Goal: Task Accomplishment & Management: Complete application form

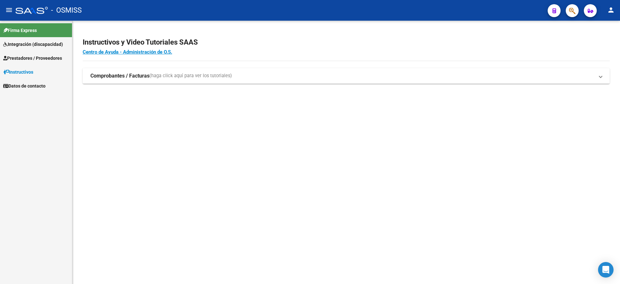
click at [28, 58] on span "Prestadores / Proveedores" at bounding box center [32, 58] width 59 height 7
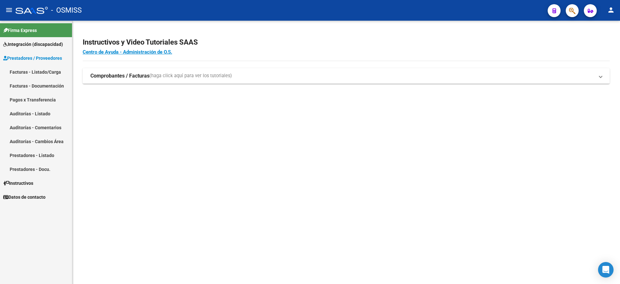
click at [40, 71] on link "Facturas - Listado/Carga" at bounding box center [36, 72] width 72 height 14
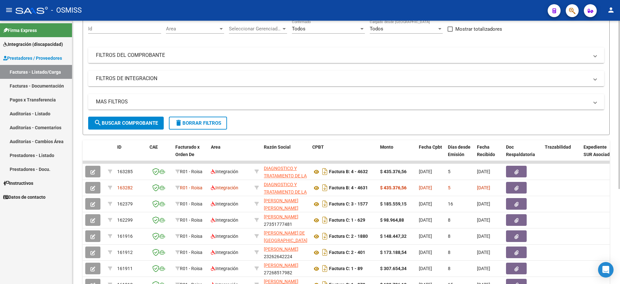
scroll to position [81, 0]
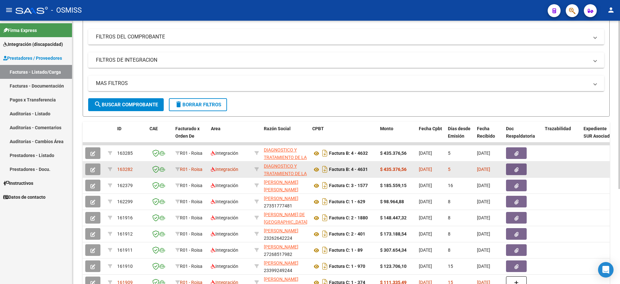
click at [95, 171] on icon "button" at bounding box center [92, 169] width 5 height 5
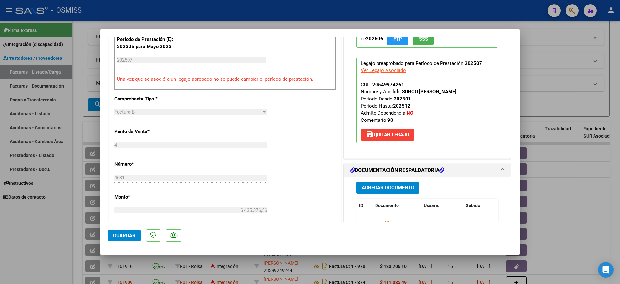
scroll to position [202, 0]
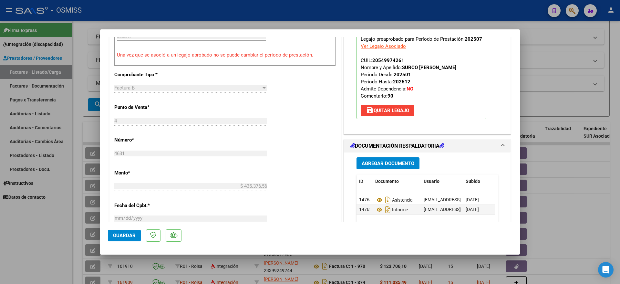
click at [56, 246] on div at bounding box center [310, 142] width 620 height 284
type input "$ 0,00"
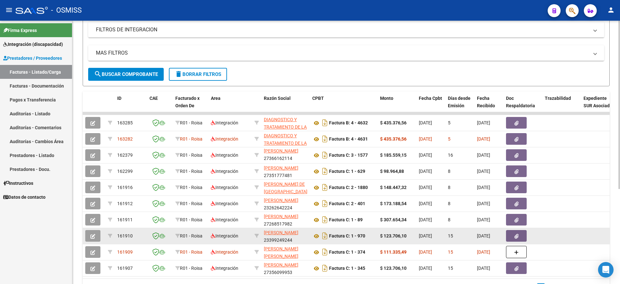
scroll to position [121, 0]
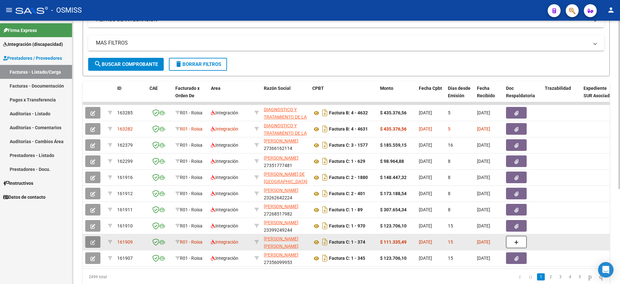
click at [95, 243] on icon "button" at bounding box center [92, 242] width 5 height 5
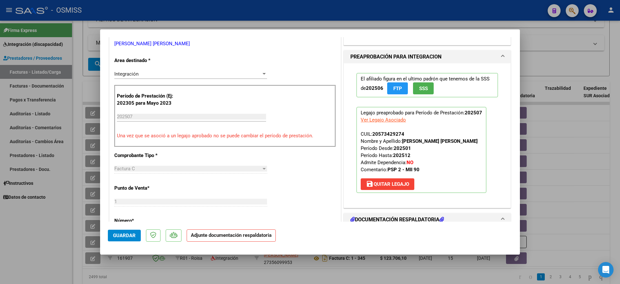
click at [16, 250] on div at bounding box center [310, 142] width 620 height 284
type input "$ 0,00"
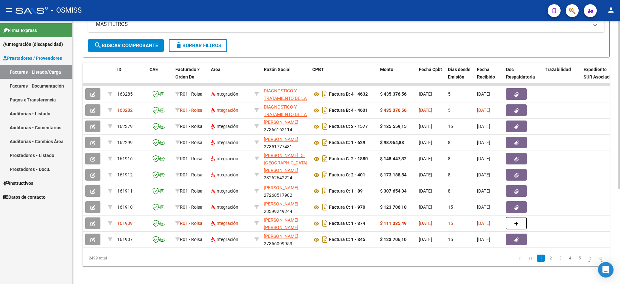
scroll to position [149, 0]
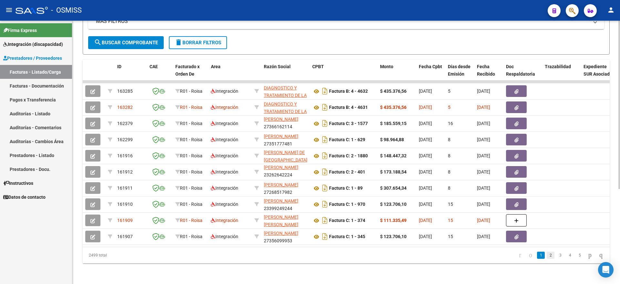
click at [547, 257] on link "2" at bounding box center [551, 255] width 8 height 7
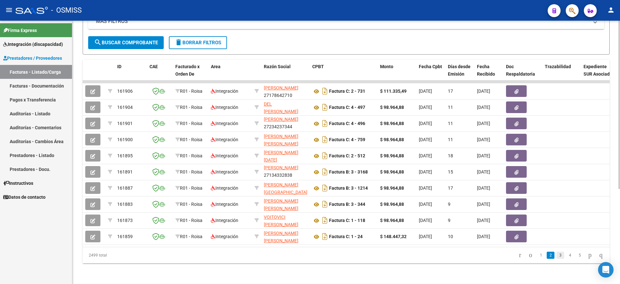
click at [556, 255] on link "3" at bounding box center [560, 255] width 8 height 7
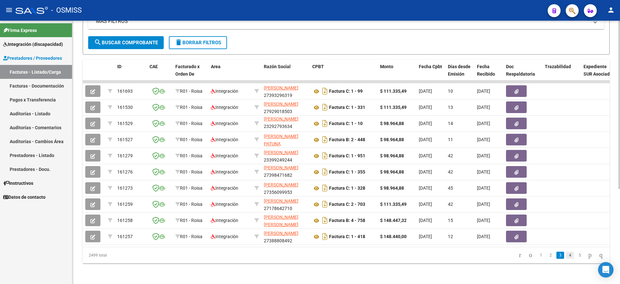
click at [566, 255] on link "4" at bounding box center [570, 255] width 8 height 7
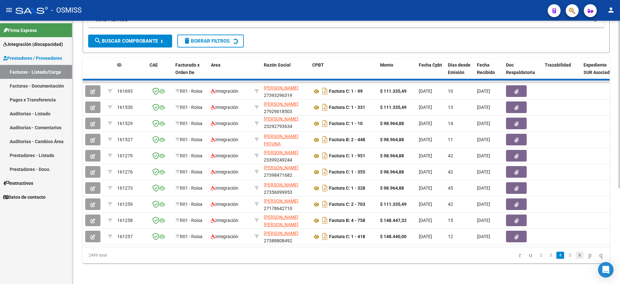
scroll to position [1, 0]
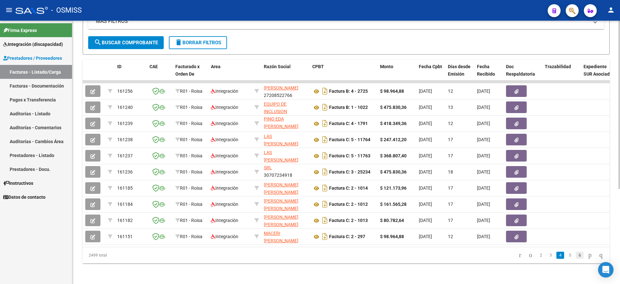
click at [576, 258] on link "6" at bounding box center [580, 255] width 8 height 7
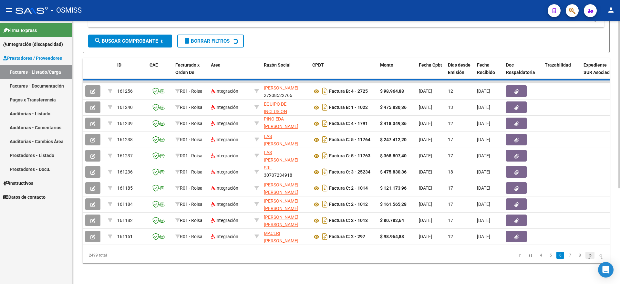
scroll to position [8, 0]
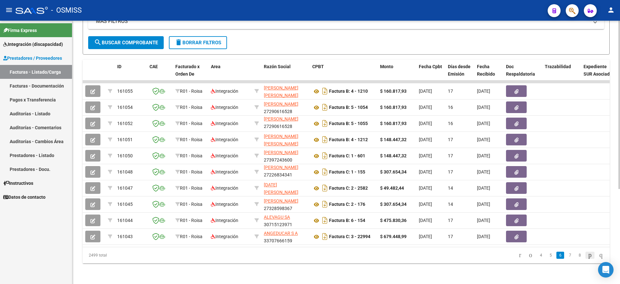
click at [587, 257] on icon "go to next page" at bounding box center [589, 255] width 5 height 8
click at [566, 257] on link "8" at bounding box center [570, 255] width 8 height 7
click at [567, 256] on link "9" at bounding box center [569, 255] width 8 height 7
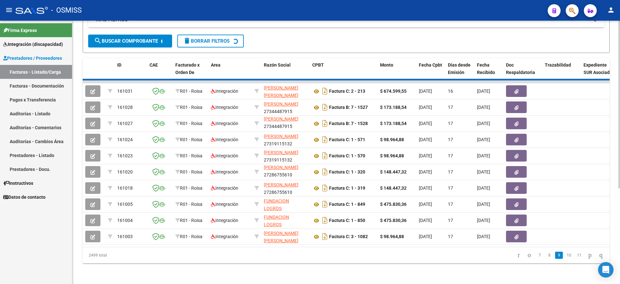
scroll to position [1, 0]
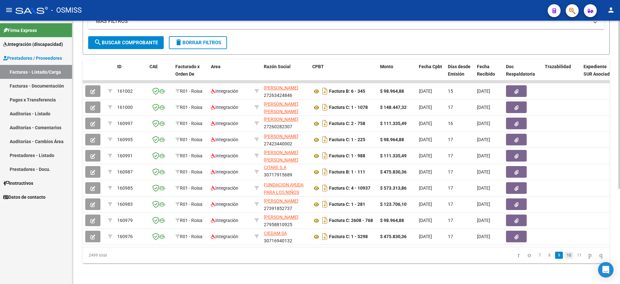
click at [565, 256] on link "10" at bounding box center [569, 255] width 8 height 7
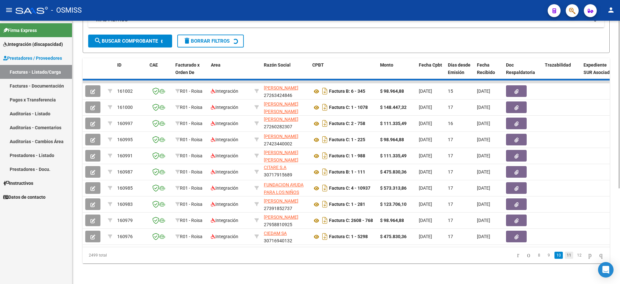
scroll to position [8, 0]
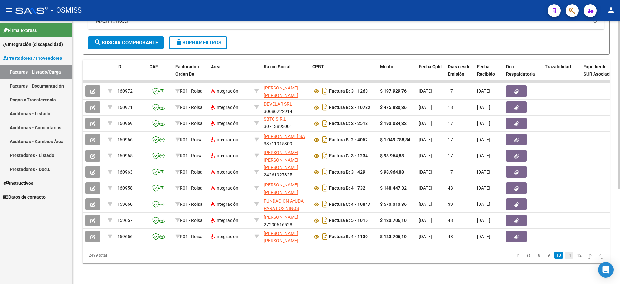
click at [565, 256] on link "11" at bounding box center [569, 255] width 8 height 7
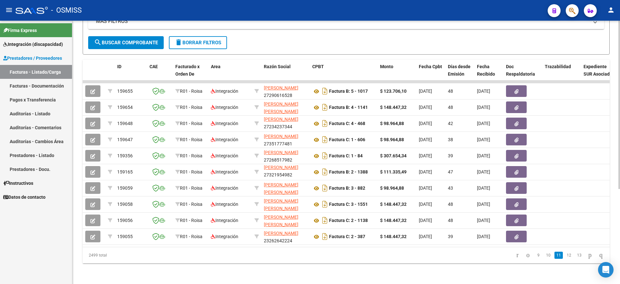
scroll to position [0, 0]
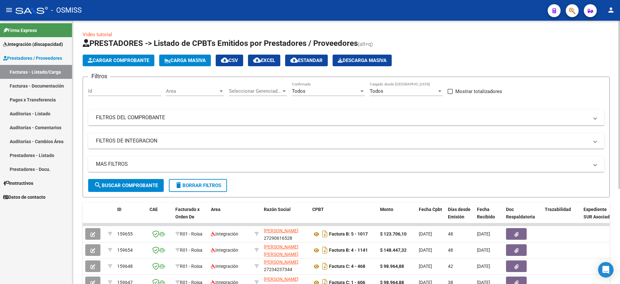
click at [35, 41] on span "Integración (discapacidad)" at bounding box center [33, 44] width 60 height 7
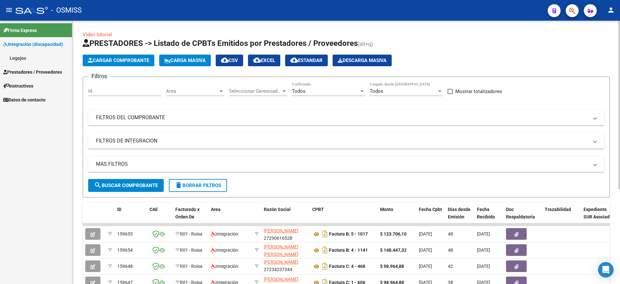
click at [28, 57] on link "Legajos" at bounding box center [36, 58] width 72 height 14
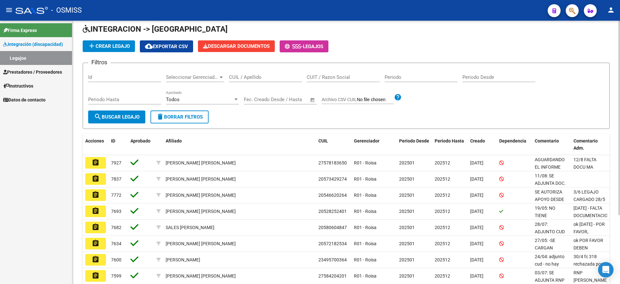
scroll to position [40, 0]
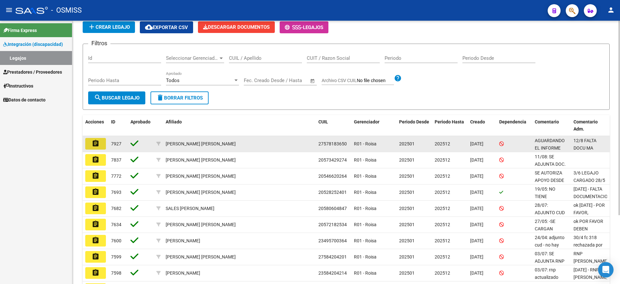
click at [86, 142] on button "assignment" at bounding box center [95, 144] width 21 height 12
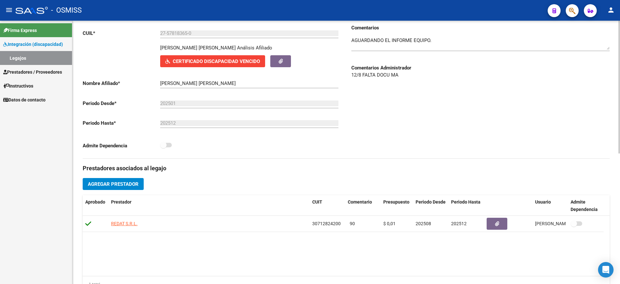
scroll to position [40, 0]
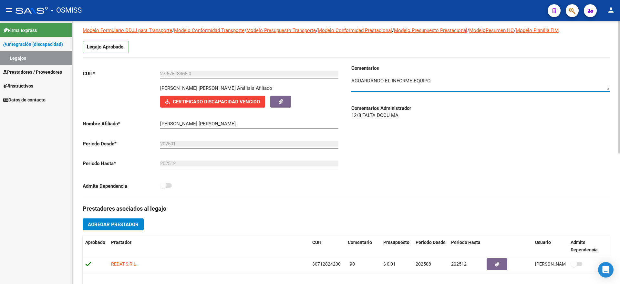
drag, startPoint x: 436, startPoint y: 80, endPoint x: 312, endPoint y: 79, distance: 124.0
click at [317, 80] on div "CUIL * 27-57818365-0 Ingresar CUIL LIMACHI QUISBERT SOFIA MILENA Análisis Afili…" at bounding box center [346, 132] width 527 height 134
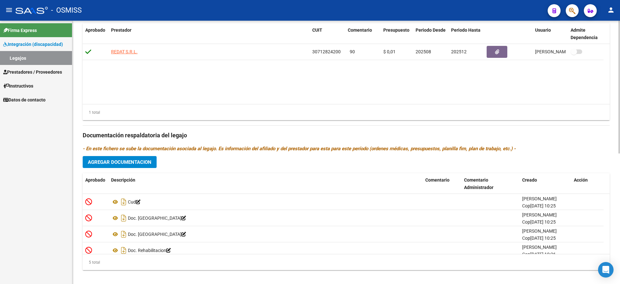
scroll to position [259, 0]
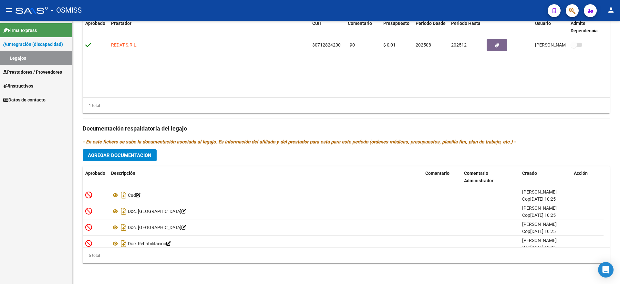
type textarea "18/08: POR EL MOMENTO no va a estar realizanda MA."
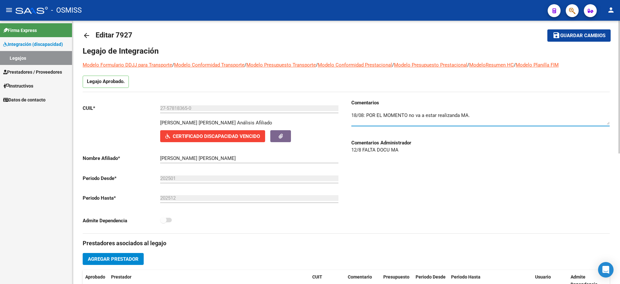
scroll to position [0, 0]
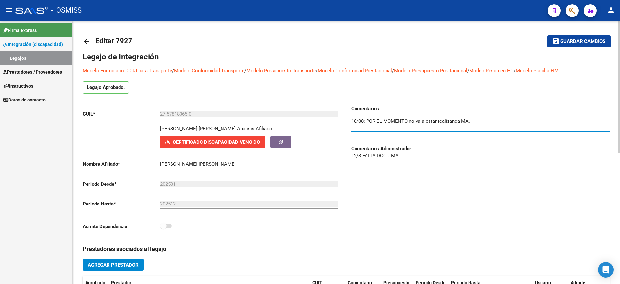
click at [580, 39] on span "Guardar cambios" at bounding box center [582, 42] width 45 height 6
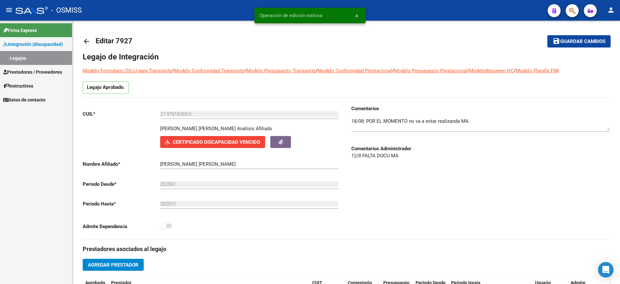
click at [39, 52] on link "Legajos" at bounding box center [36, 58] width 72 height 14
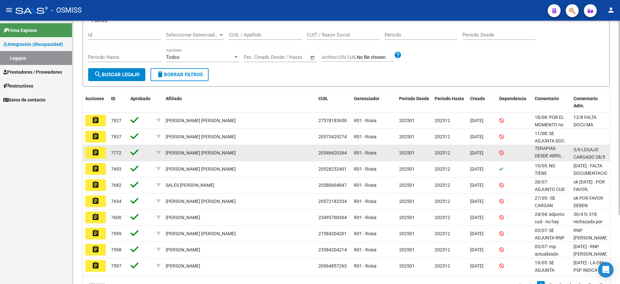
scroll to position [93, 0]
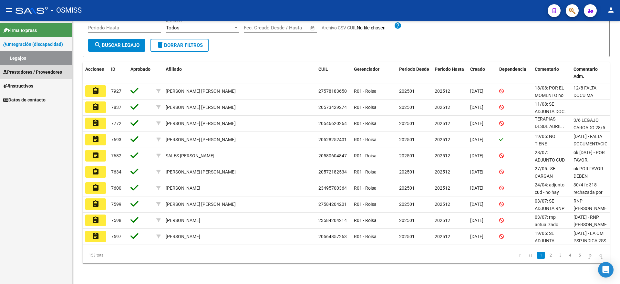
click at [36, 69] on span "Prestadores / Proveedores" at bounding box center [32, 71] width 59 height 7
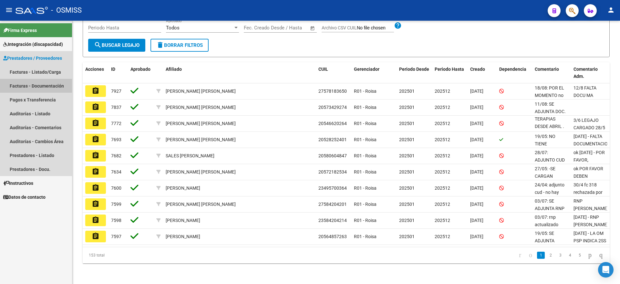
click at [33, 84] on link "Facturas - Documentación" at bounding box center [36, 86] width 72 height 14
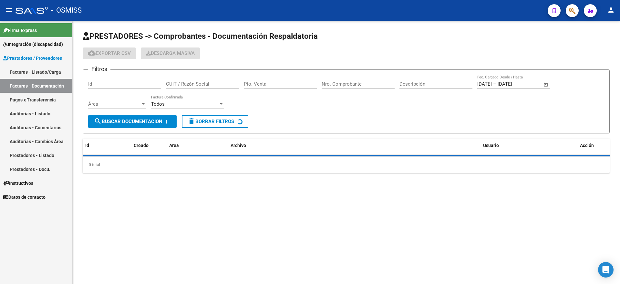
click at [49, 70] on link "Facturas - Listado/Carga" at bounding box center [36, 72] width 72 height 14
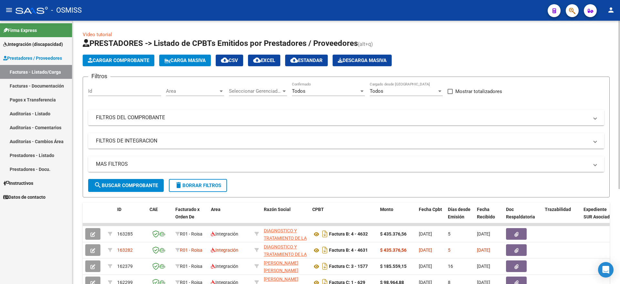
scroll to position [40, 0]
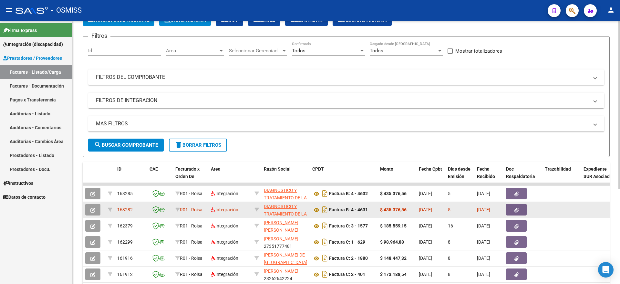
click at [97, 205] on button "button" at bounding box center [92, 210] width 15 height 12
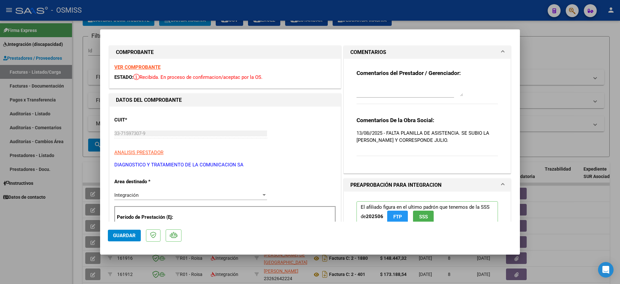
click at [433, 171] on div "Comentarios del Prestador / Gerenciador: Comentarios De la Obra Social: 13/08//…" at bounding box center [427, 116] width 167 height 114
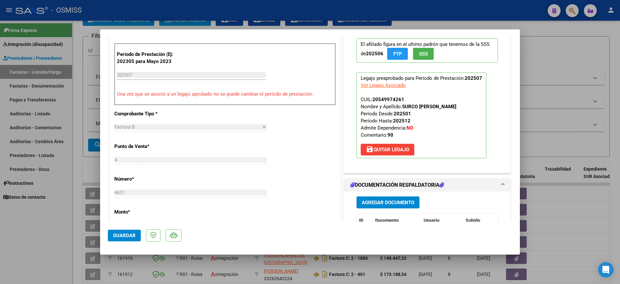
scroll to position [161, 0]
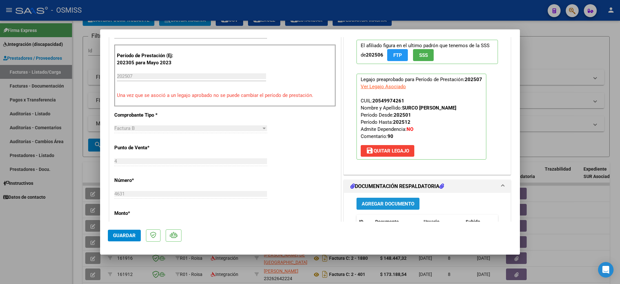
click at [386, 204] on span "Agregar Documento" at bounding box center [388, 204] width 53 height 6
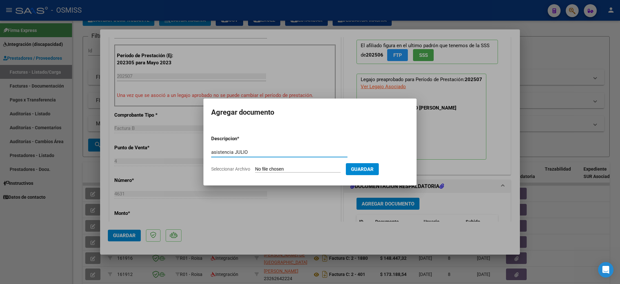
type input "asistencia JULIO"
click at [289, 168] on input "Seleccionar Archivo" at bounding box center [298, 169] width 86 height 6
type input "C:\fakepath\Surco Lema Russell MII JULIO.pdf"
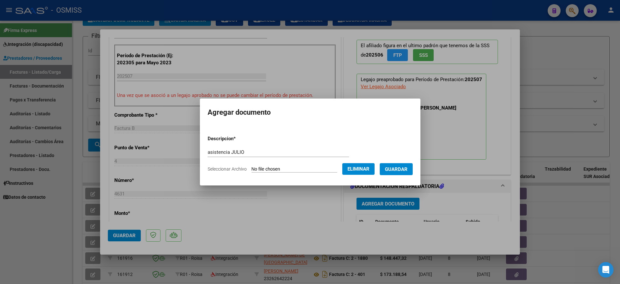
click at [407, 166] on span "Guardar" at bounding box center [396, 169] width 23 height 6
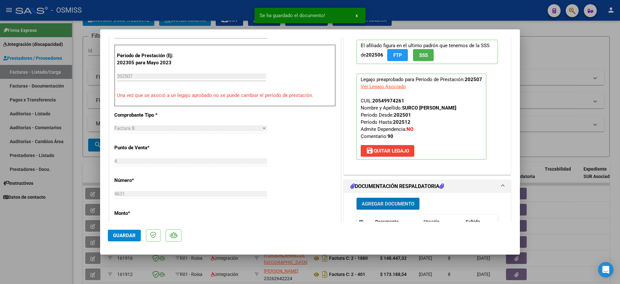
scroll to position [0, 0]
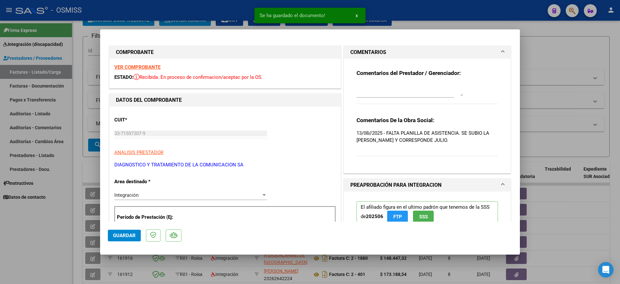
click at [374, 88] on textarea at bounding box center [409, 89] width 107 height 13
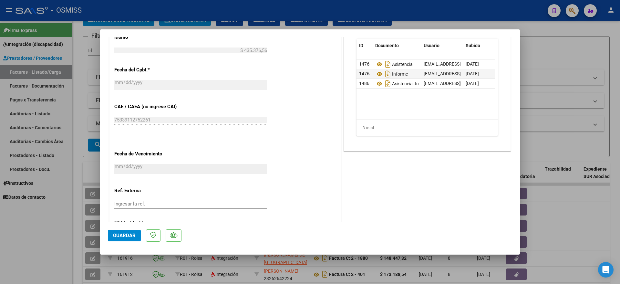
scroll to position [370, 0]
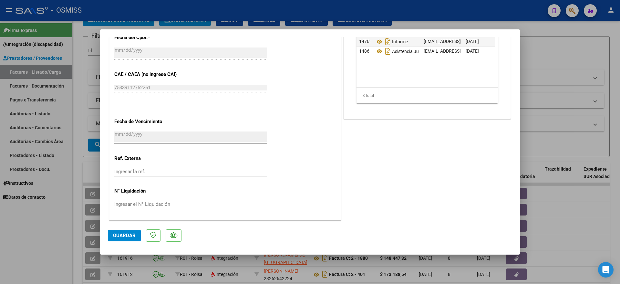
type textarea "18/08: ADJUNTO ASISTENCIA CORRECTA."
click at [125, 237] on span "Guardar" at bounding box center [124, 235] width 23 height 6
click at [43, 243] on div at bounding box center [310, 142] width 620 height 284
type input "$ 0,00"
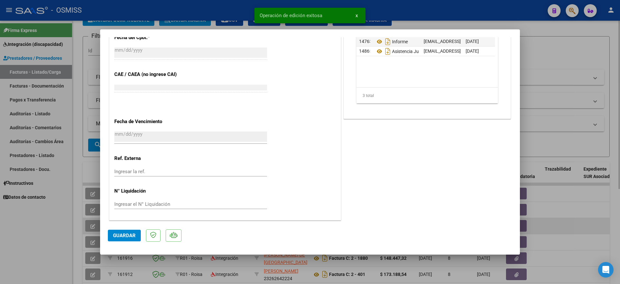
scroll to position [446, 0]
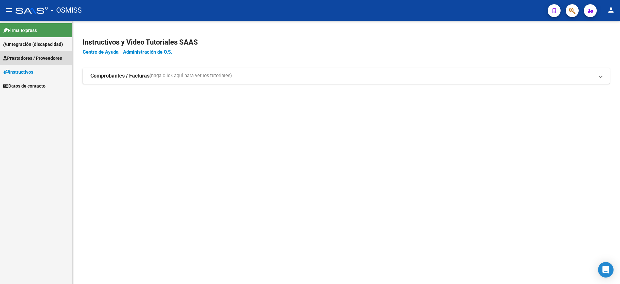
click at [36, 62] on link "Prestadores / Proveedores" at bounding box center [36, 58] width 72 height 14
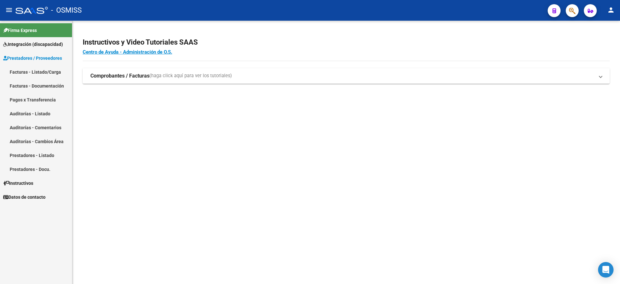
click at [36, 72] on link "Facturas - Listado/Carga" at bounding box center [36, 72] width 72 height 14
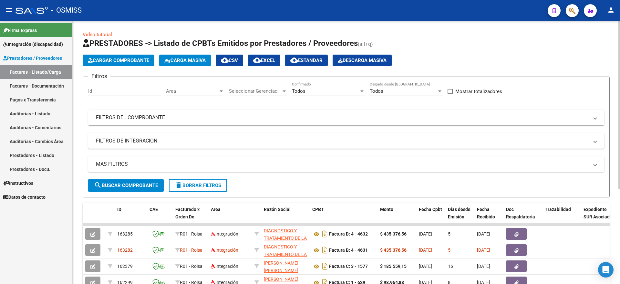
click at [110, 166] on mat-panel-title "MAS FILTROS" at bounding box center [342, 163] width 493 height 7
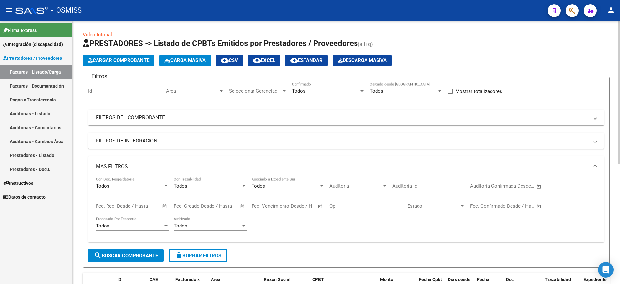
scroll to position [40, 0]
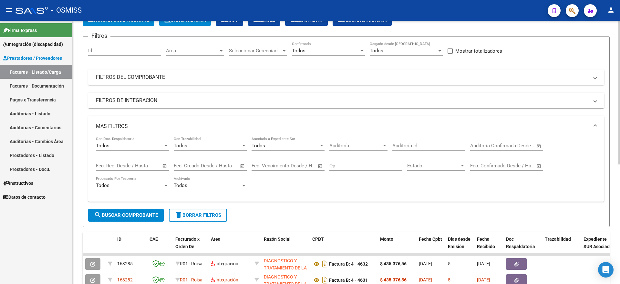
click at [133, 98] on mat-panel-title "FILTROS DE INTEGRACION" at bounding box center [342, 100] width 493 height 7
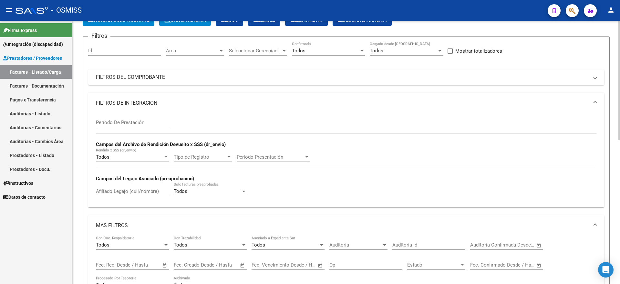
click at [121, 192] on input "Afiliado Legajo (cuil/nombre)" at bounding box center [132, 191] width 73 height 6
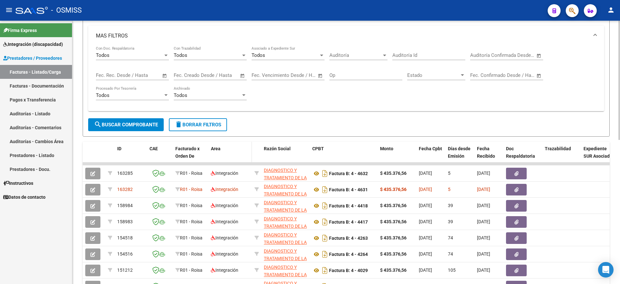
scroll to position [283, 0]
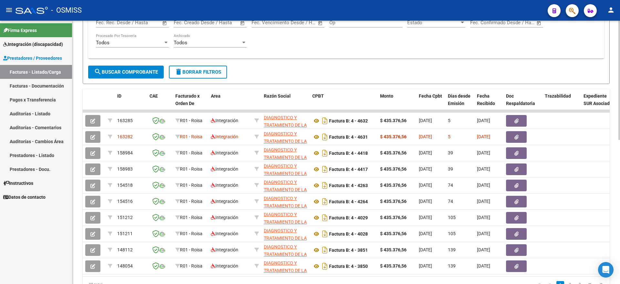
type input "surco"
